Goal: Information Seeking & Learning: Learn about a topic

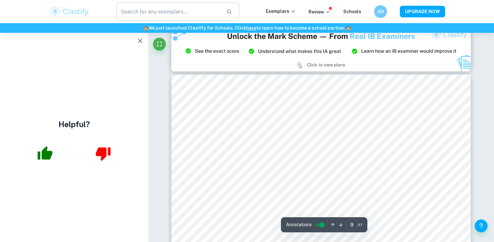
scroll to position [3234, 0]
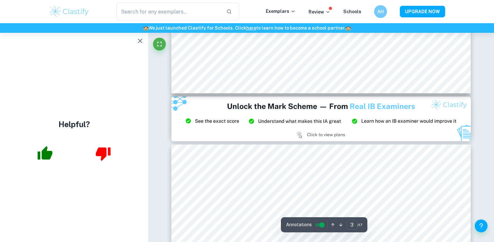
type input "2"
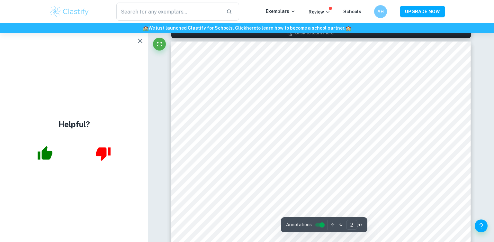
scroll to position [434, 0]
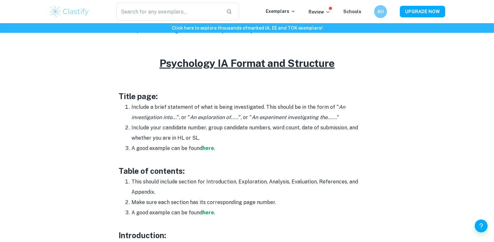
scroll to position [273, 0]
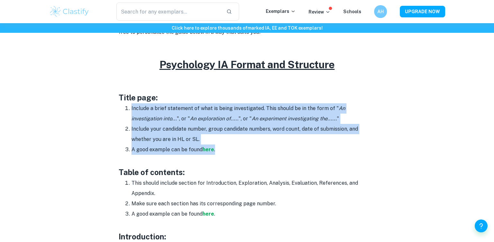
drag, startPoint x: 128, startPoint y: 105, endPoint x: 269, endPoint y: 152, distance: 148.5
click at [269, 152] on ol "Include a brief statement of what is being investigated. This should be in the …" at bounding box center [247, 128] width 257 height 51
copy ol "Include a brief statement of what is being investigated. This should be in the …"
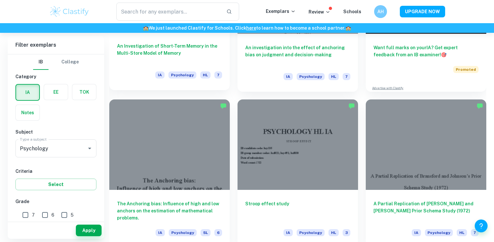
scroll to position [271, 0]
